Goal: Find specific page/section: Find specific page/section

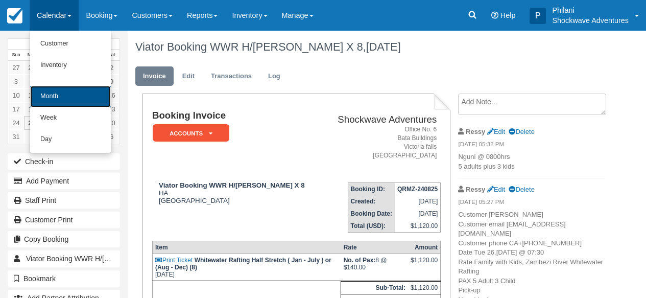
click at [63, 100] on link "Month" at bounding box center [70, 96] width 81 height 21
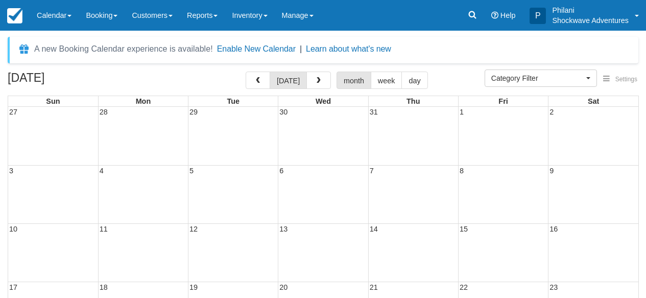
select select
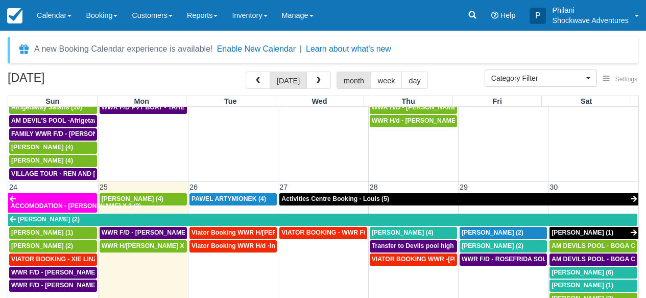
scroll to position [671, 0]
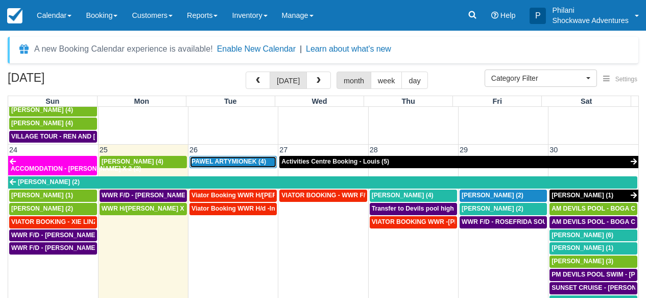
click at [242, 158] on span "PAWEL ARTYMIONEK (4)" at bounding box center [228, 161] width 75 height 7
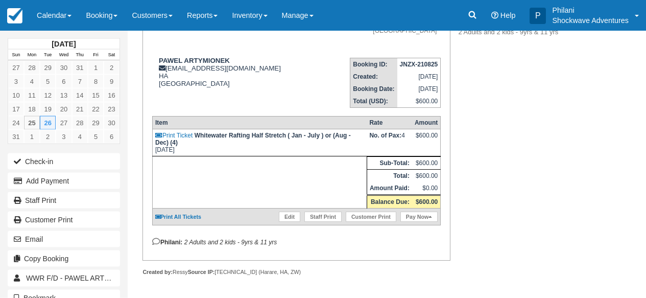
scroll to position [136, 0]
